Goal: Task Accomplishment & Management: Use online tool/utility

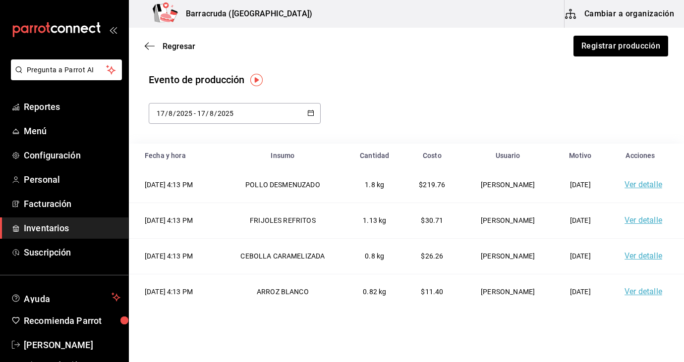
click at [74, 225] on span "Inventarios" at bounding box center [72, 228] width 97 height 13
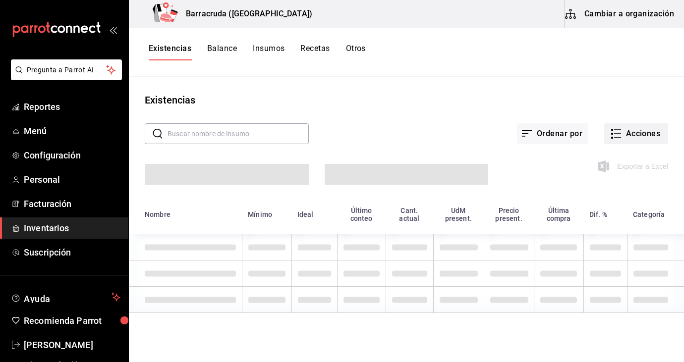
click at [637, 136] on button "Acciones" at bounding box center [636, 133] width 64 height 21
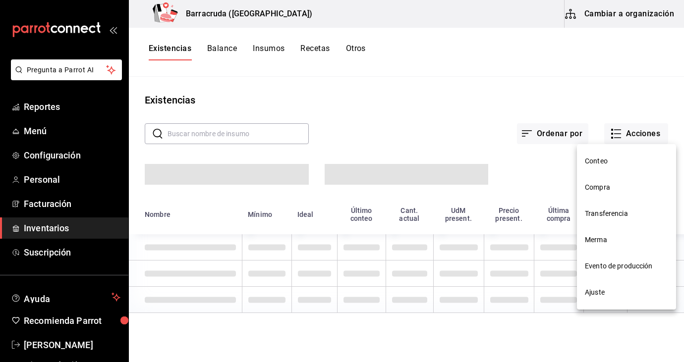
click at [604, 241] on span "Merma" at bounding box center [626, 240] width 83 height 10
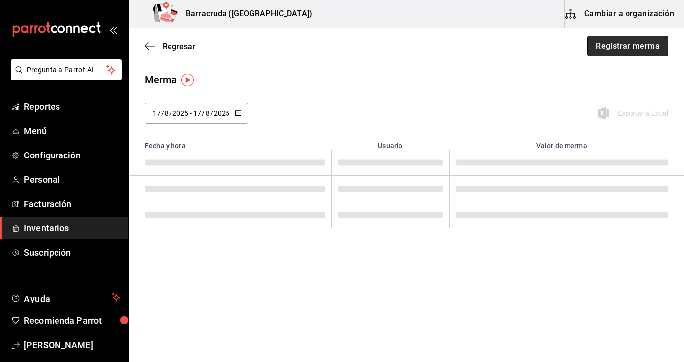
click at [622, 43] on button "Registrar merma" at bounding box center [627, 46] width 81 height 21
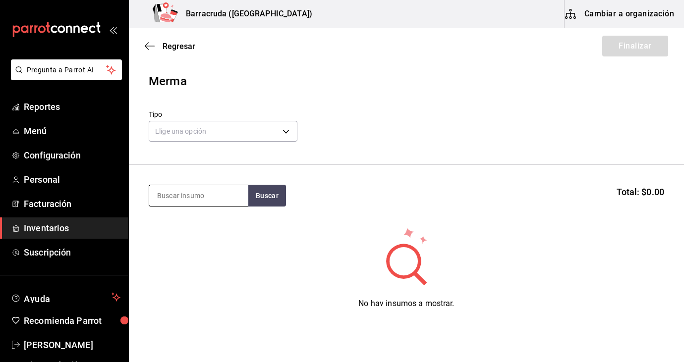
click at [238, 189] on input at bounding box center [198, 195] width 99 height 21
type input "k"
type input "h"
type input "muslo"
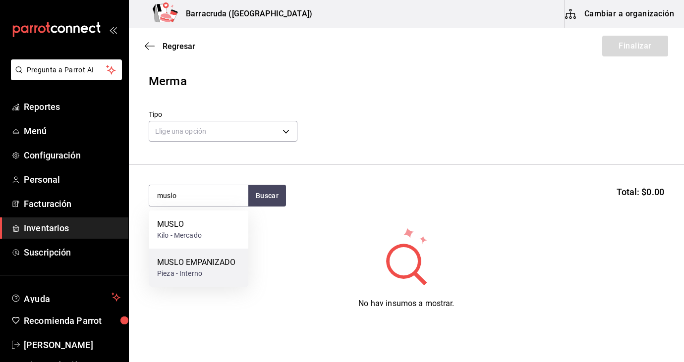
click at [210, 271] on div "Pieza - Interno" at bounding box center [196, 274] width 78 height 10
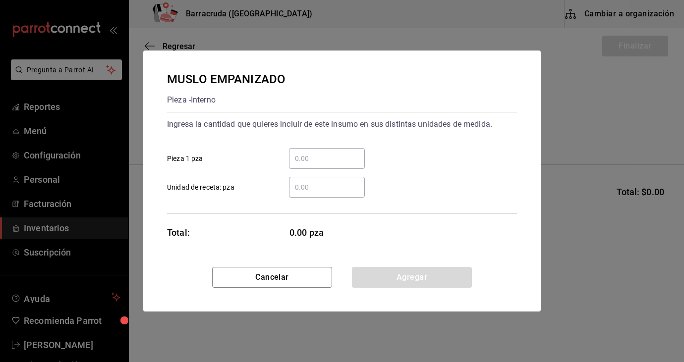
click at [324, 157] on input "​ Pieza 1 pza" at bounding box center [327, 159] width 76 height 12
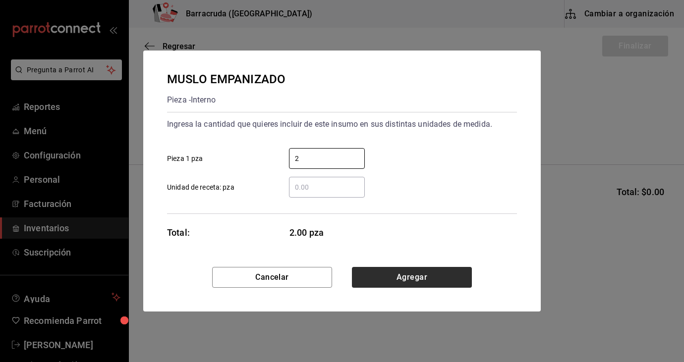
type input "2"
click at [452, 283] on button "Agregar" at bounding box center [412, 277] width 120 height 21
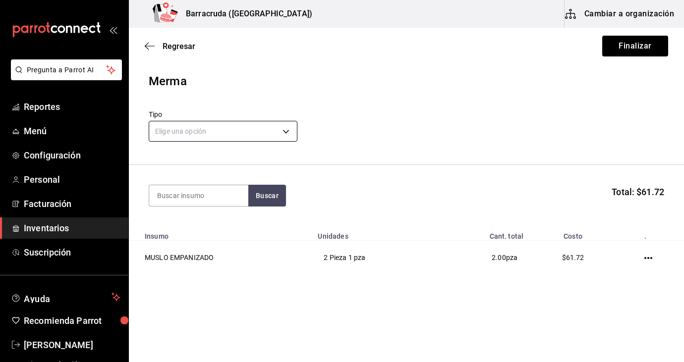
click at [283, 133] on body "Pregunta a Parrot AI Reportes Menú Configuración Personal Facturación Inventari…" at bounding box center [342, 153] width 684 height 306
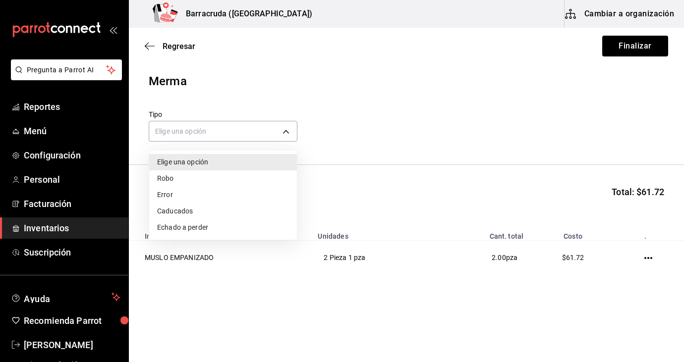
click at [176, 196] on li "Error" at bounding box center [223, 195] width 148 height 16
type input "ERROR"
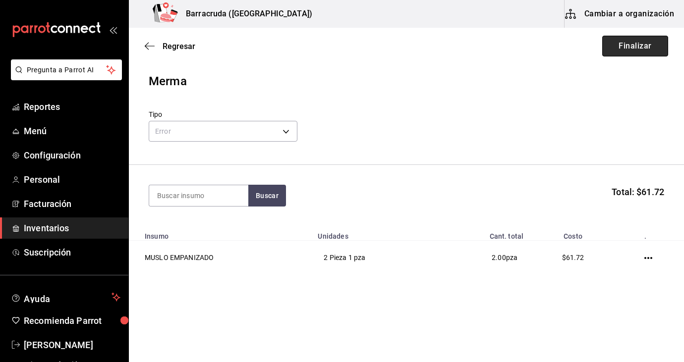
click at [646, 52] on button "Finalizar" at bounding box center [635, 46] width 66 height 21
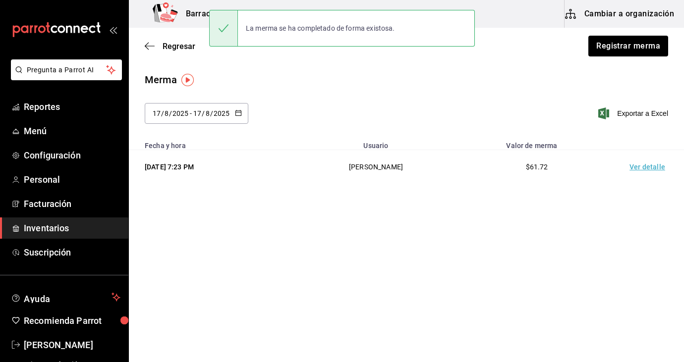
click at [630, 57] on div "Regresar Registrar merma" at bounding box center [406, 46] width 555 height 37
click at [630, 52] on button "Registrar merma" at bounding box center [627, 46] width 81 height 21
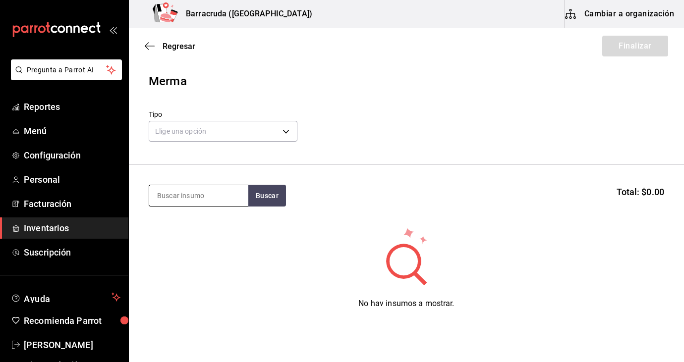
click at [209, 198] on input at bounding box center [198, 195] width 99 height 21
type input "salchi"
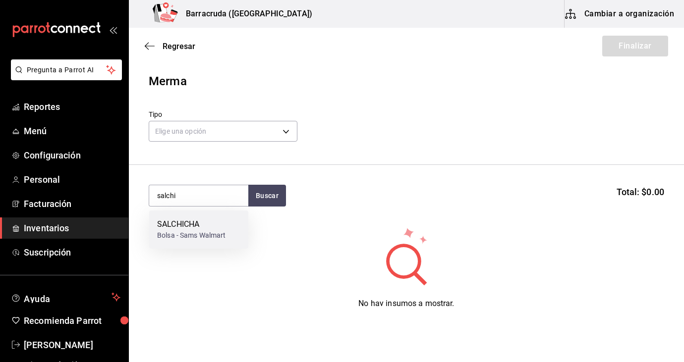
click at [204, 239] on div "Bolsa - Sams Walmart" at bounding box center [191, 235] width 69 height 10
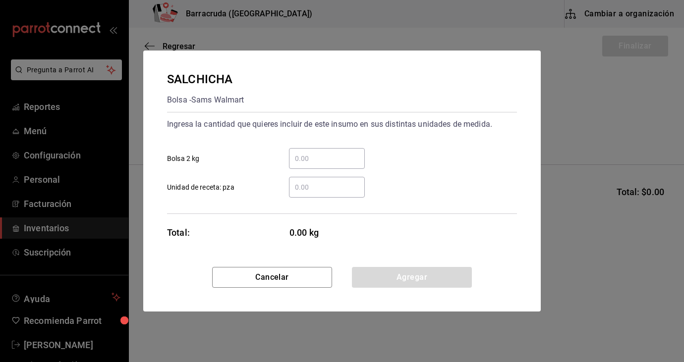
click at [299, 160] on input "​ Bolsa 2 kg" at bounding box center [327, 159] width 76 height 12
type input "."
type input "3"
click at [303, 189] on input "​ Unidad de receta: pza" at bounding box center [327, 187] width 76 height 12
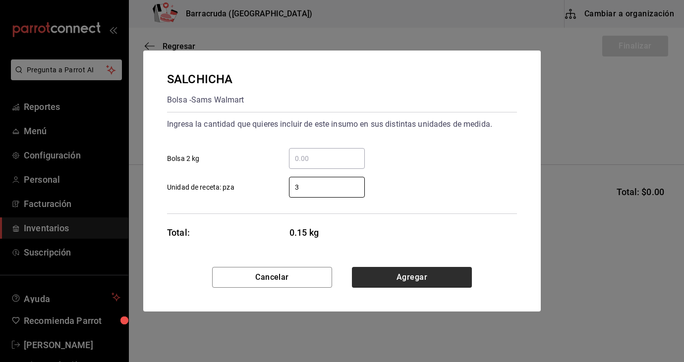
type input "3"
click at [417, 276] on button "Agregar" at bounding box center [412, 277] width 120 height 21
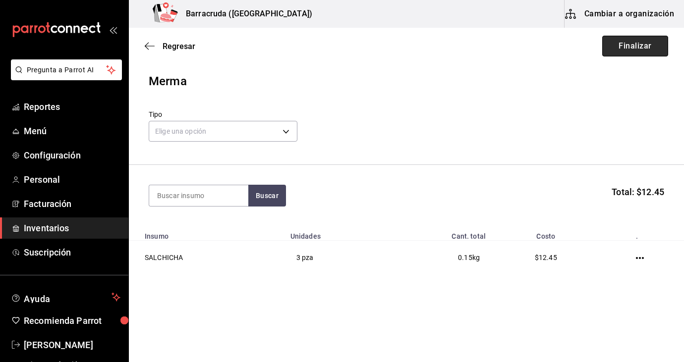
click at [650, 46] on button "Finalizar" at bounding box center [635, 46] width 66 height 21
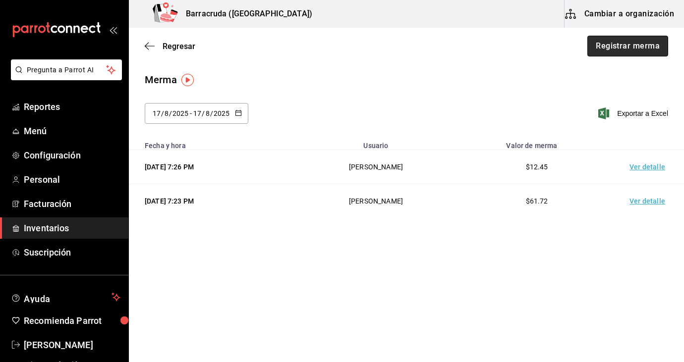
click at [626, 49] on button "Registrar merma" at bounding box center [627, 46] width 81 height 21
